Goal: Find specific page/section: Find specific page/section

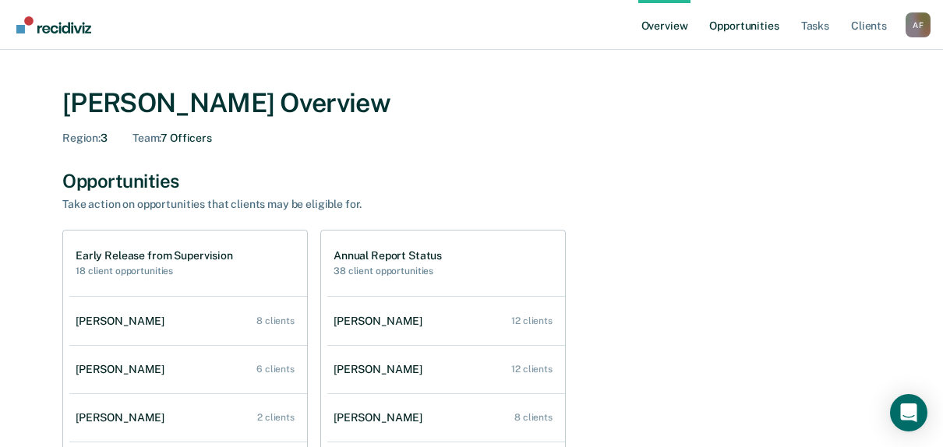
click at [719, 27] on link "Opportunities" at bounding box center [744, 25] width 76 height 50
